Goal: Task Accomplishment & Management: Use online tool/utility

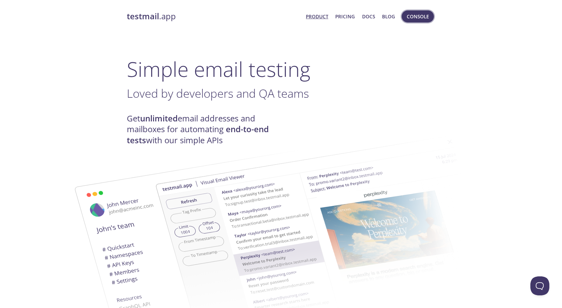
click at [417, 18] on span "Console" at bounding box center [418, 16] width 22 height 8
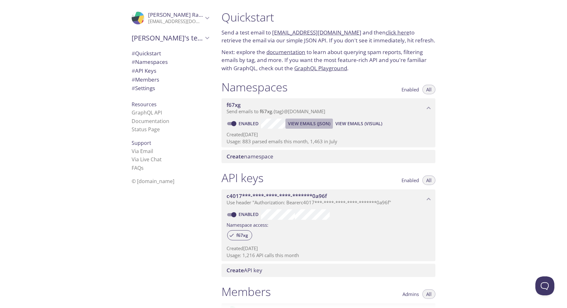
click at [322, 125] on span "View Emails (JSON)" at bounding box center [309, 124] width 42 height 8
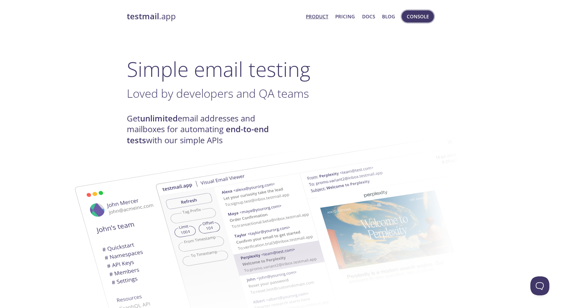
click at [429, 16] on button "Console" at bounding box center [418, 16] width 32 height 12
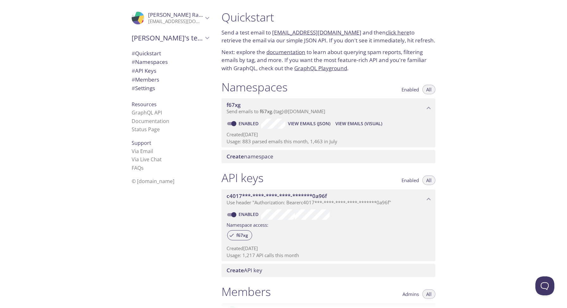
drag, startPoint x: 260, startPoint y: 112, endPoint x: 299, endPoint y: 107, distance: 39.5
click at [299, 107] on div "f67xg Send emails to f67xg . {tag} @inbox.testmail.app" at bounding box center [325, 107] width 198 height 13
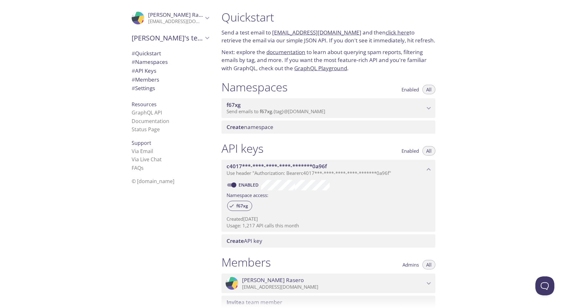
drag, startPoint x: 349, startPoint y: 31, endPoint x: 273, endPoint y: 31, distance: 76.2
click at [273, 31] on p "Send a test email to f67xg.test@inbox.testmail.app and then click here to retri…" at bounding box center [328, 36] width 214 height 16
copy link "[EMAIL_ADDRESS][DOMAIN_NAME]"
click at [391, 33] on link "click here" at bounding box center [397, 32] width 24 height 7
